Goal: Task Accomplishment & Management: Use online tool/utility

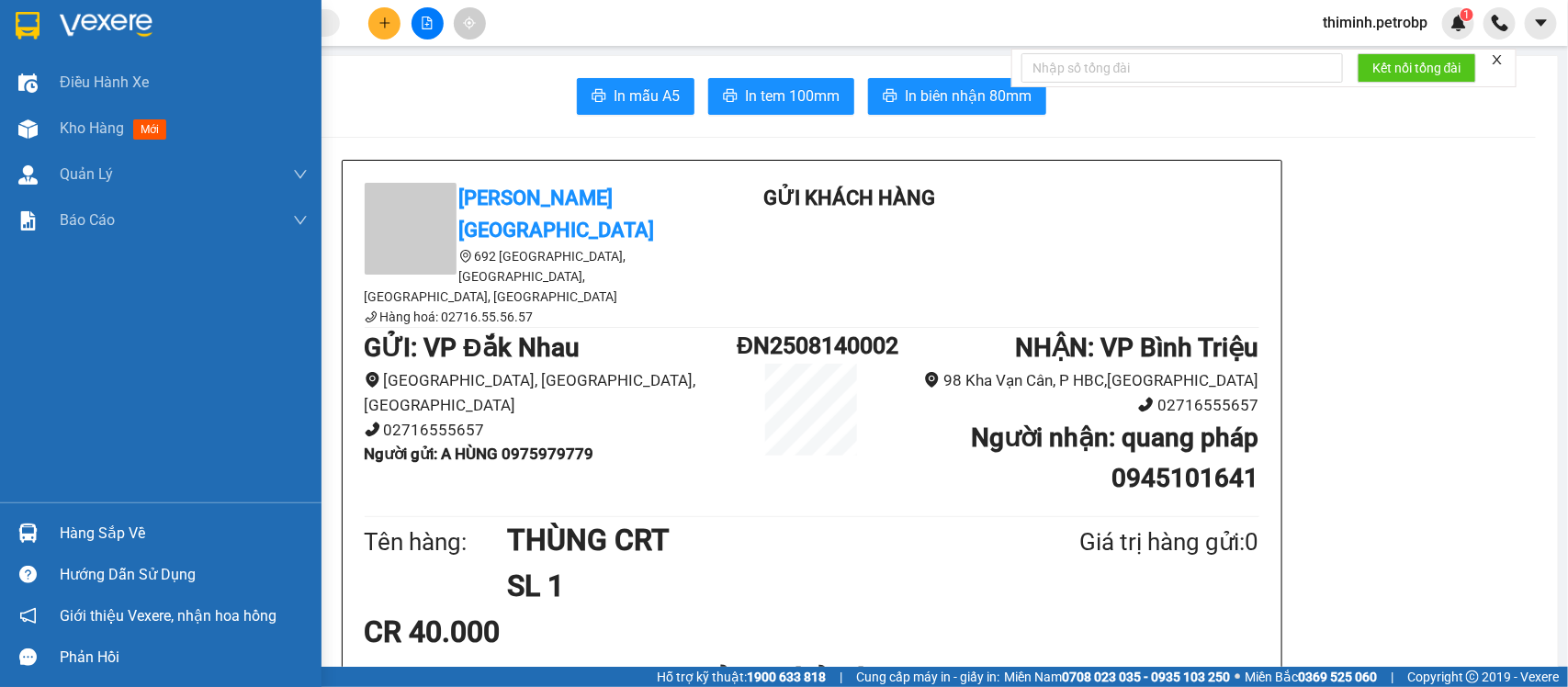
click at [81, 542] on div "Hàng sắp về" at bounding box center [184, 533] width 248 height 27
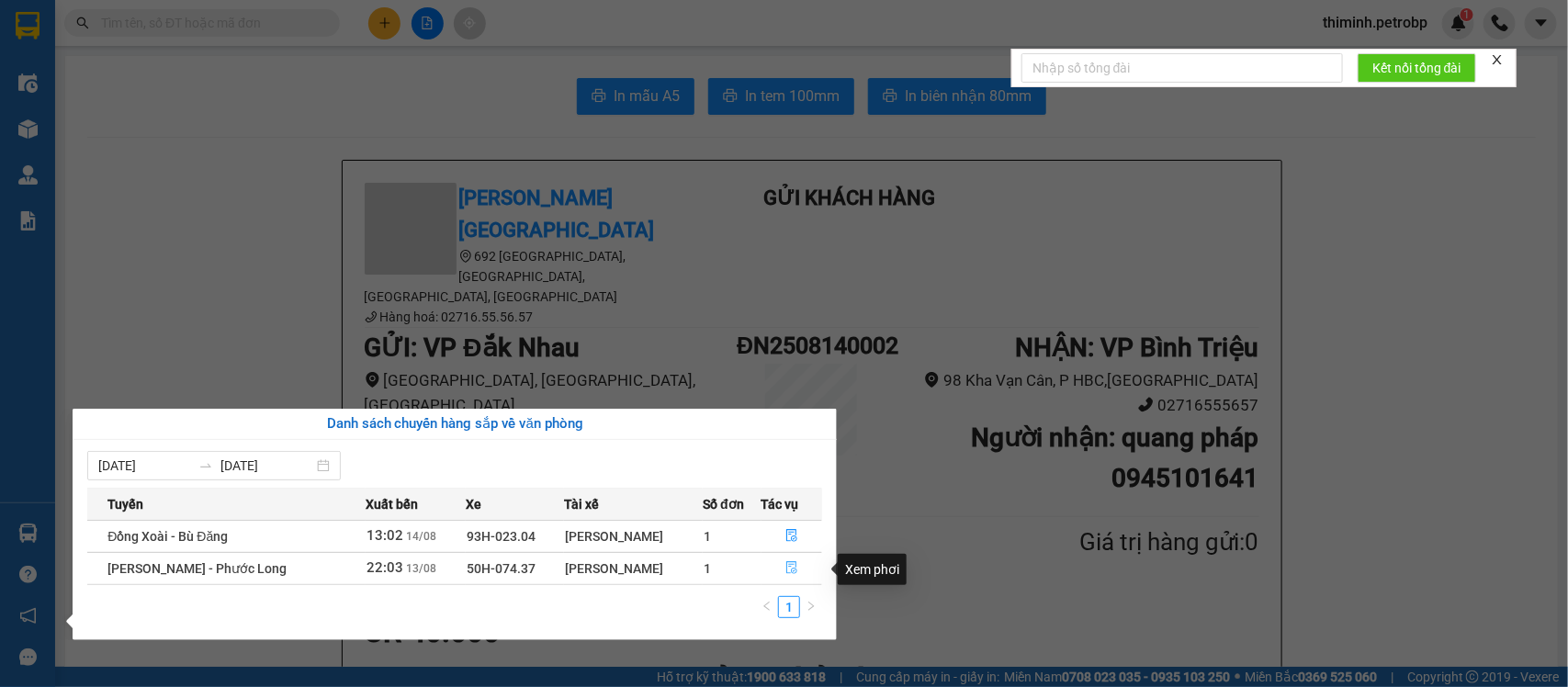
click at [782, 575] on button "button" at bounding box center [791, 568] width 60 height 29
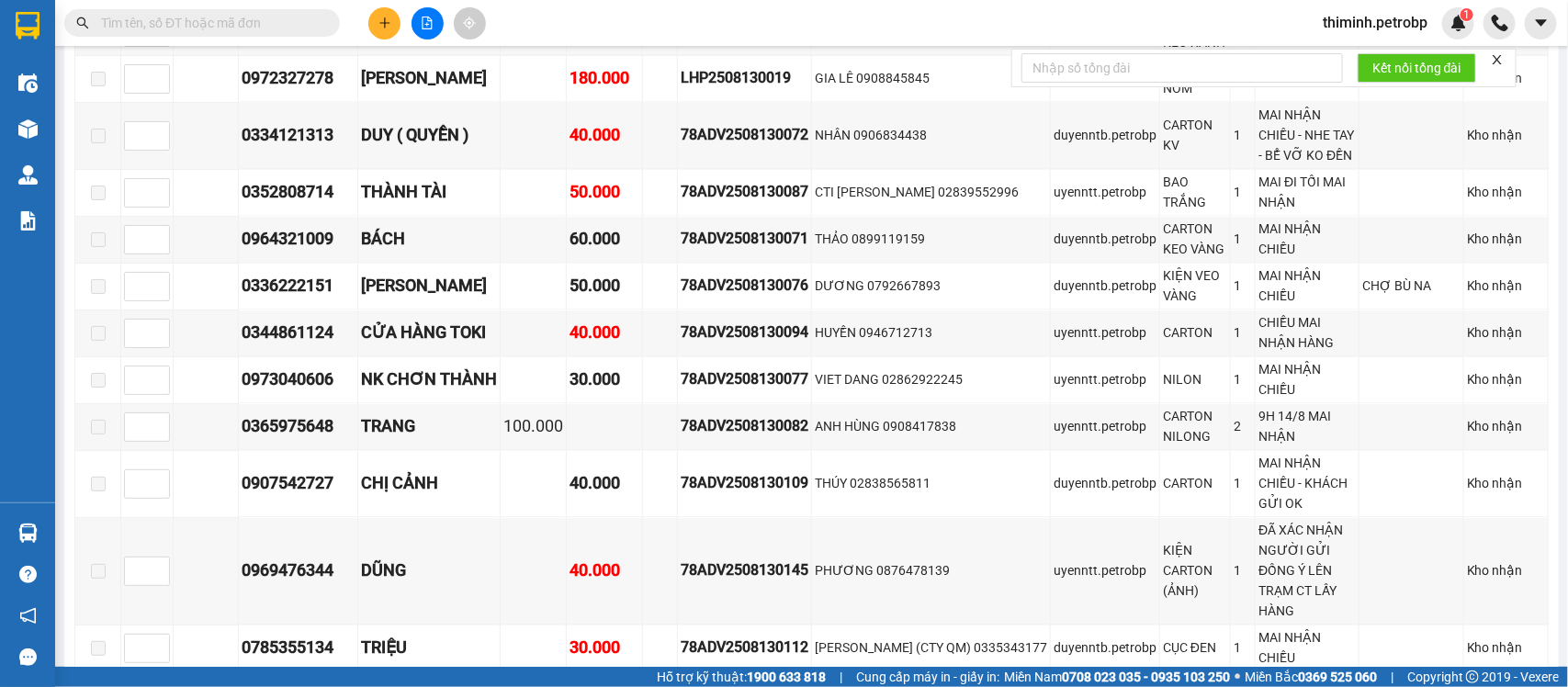
scroll to position [1950, 0]
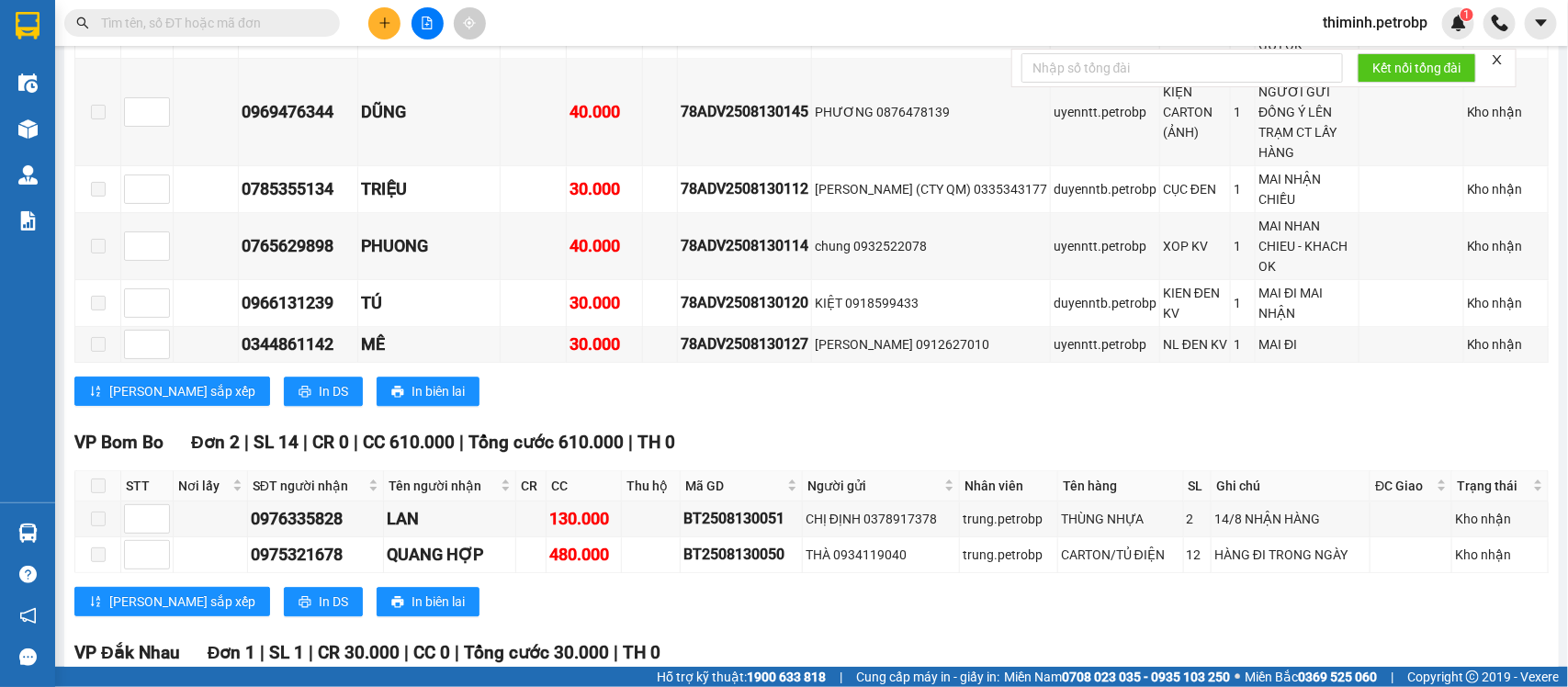
click at [97, 686] on input "checkbox" at bounding box center [98, 695] width 15 height 15
checkbox input "true"
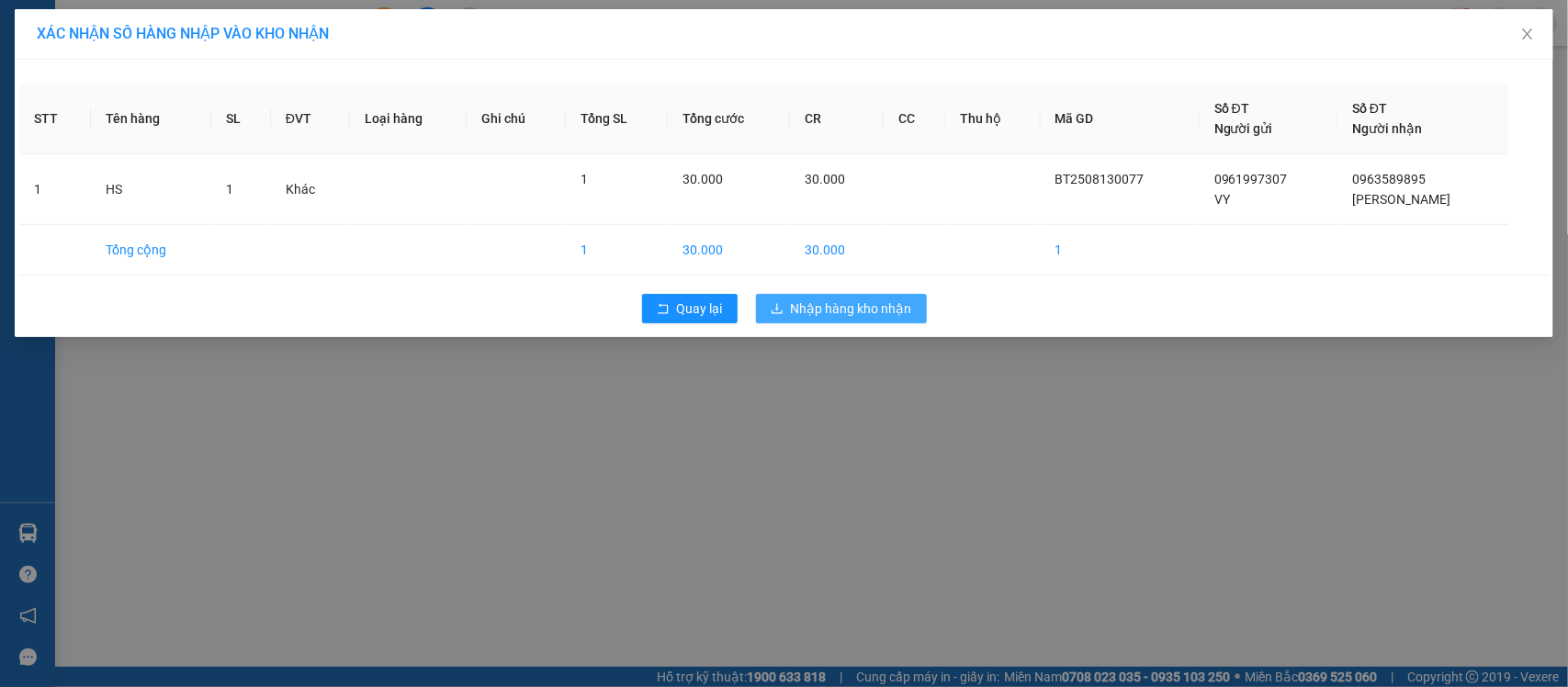
click at [857, 310] on span "Nhập hàng kho nhận" at bounding box center [850, 308] width 121 height 21
